Goal: Task Accomplishment & Management: Use online tool/utility

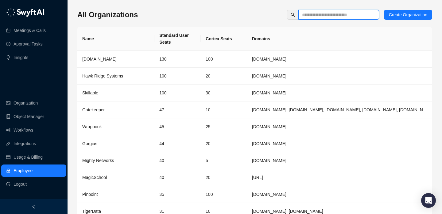
click at [349, 13] on input "text" at bounding box center [336, 14] width 68 height 7
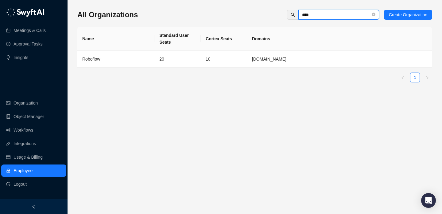
type input "****"
click at [191, 57] on td "20" at bounding box center [177, 59] width 46 height 17
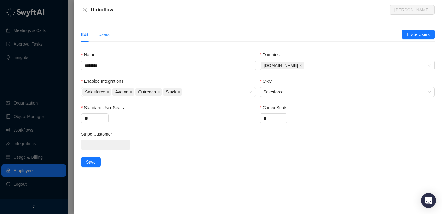
click at [102, 30] on div "Users" at bounding box center [103, 34] width 11 height 14
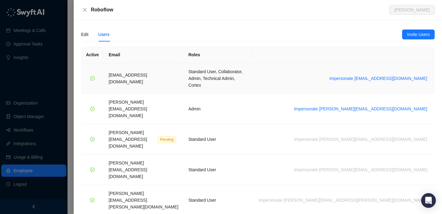
click at [392, 64] on td "Impersonate [EMAIL_ADDRESS][DOMAIN_NAME]" at bounding box center [342, 78] width 183 height 30
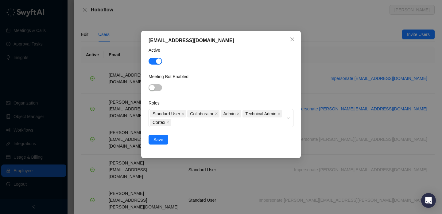
click at [390, 78] on div "[EMAIL_ADDRESS][DOMAIN_NAME] Active Meeting Bot Enabled Roles Standard User Col…" at bounding box center [221, 107] width 442 height 214
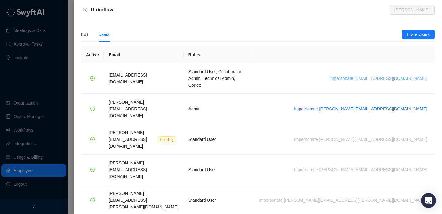
click at [392, 75] on span "Impersonate [EMAIL_ADDRESS][DOMAIN_NAME]" at bounding box center [378, 78] width 98 height 7
